Goal: Information Seeking & Learning: Learn about a topic

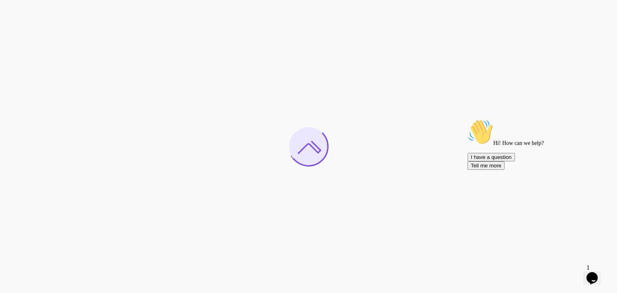
click at [467, 119] on icon "Chat attention grabber" at bounding box center [467, 119] width 0 height 0
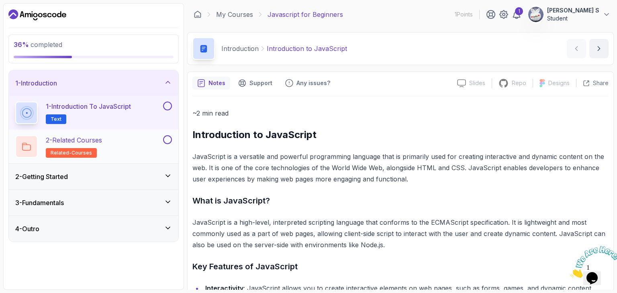
click at [114, 144] on div "2 - Related Courses related-courses" at bounding box center [88, 146] width 146 height 22
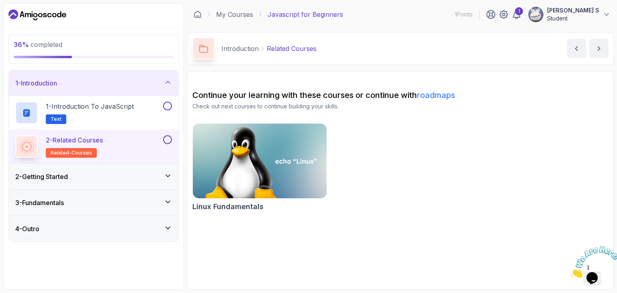
click at [118, 175] on div "2 - Getting Started" at bounding box center [93, 177] width 157 height 10
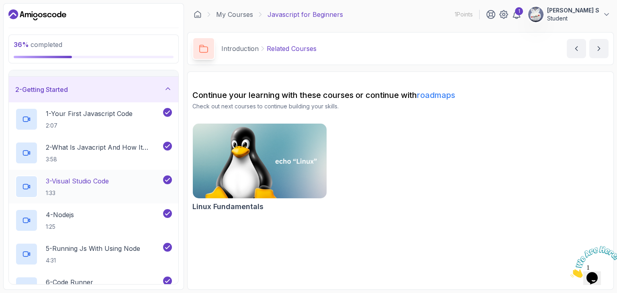
scroll to position [92, 0]
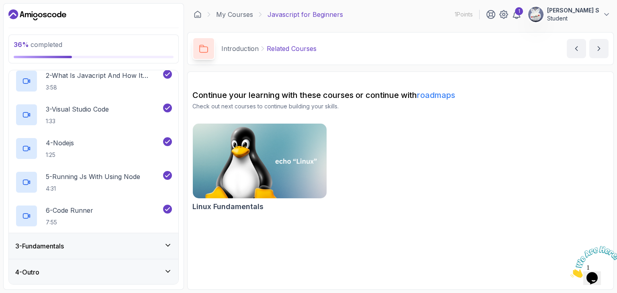
click at [165, 243] on icon at bounding box center [168, 245] width 8 height 8
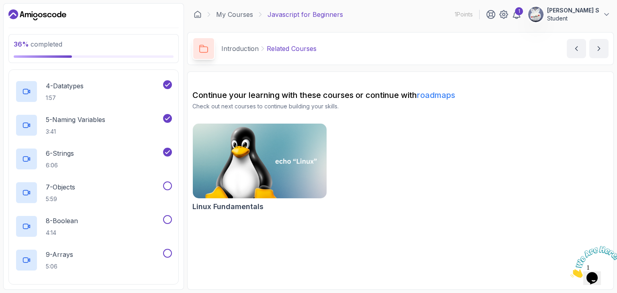
scroll to position [190, 0]
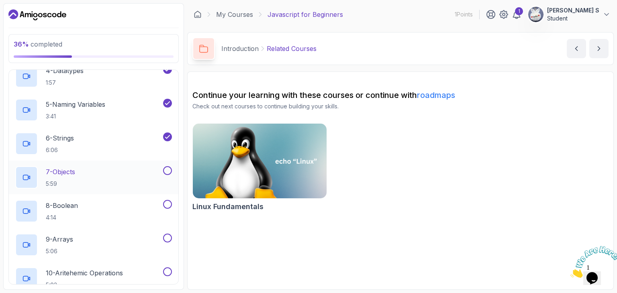
click at [135, 171] on div "7 - Objects 5:59" at bounding box center [88, 177] width 146 height 22
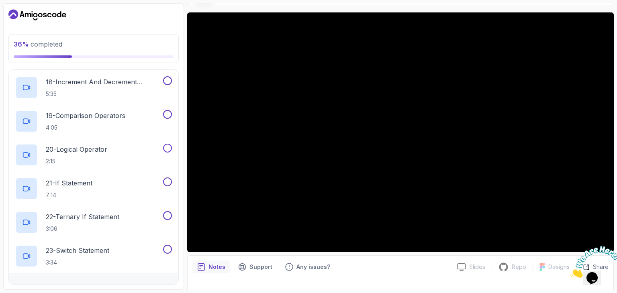
scroll to position [665, 0]
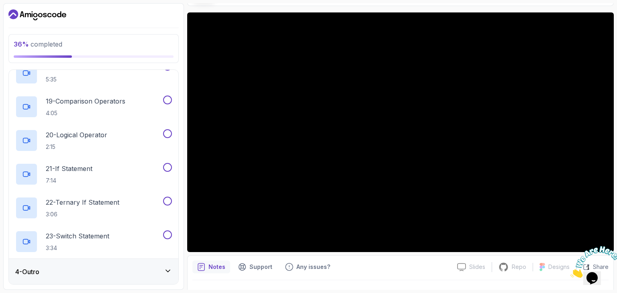
click at [85, 267] on div "4 - Outro" at bounding box center [93, 272] width 157 height 10
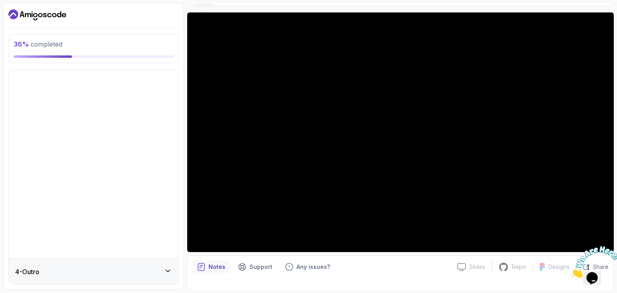
scroll to position [0, 0]
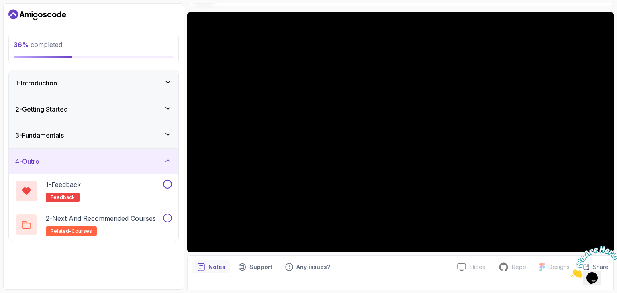
click at [133, 141] on div "3 - Fundamentals" at bounding box center [93, 135] width 169 height 26
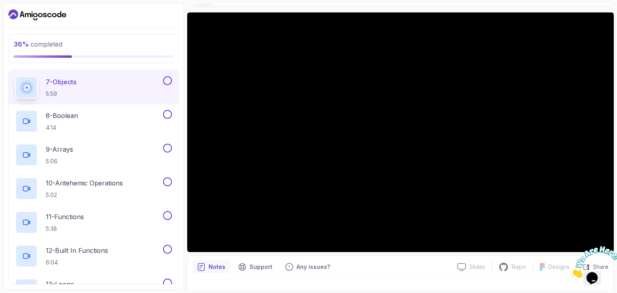
scroll to position [278, 0]
